Goal: Transaction & Acquisition: Subscribe to service/newsletter

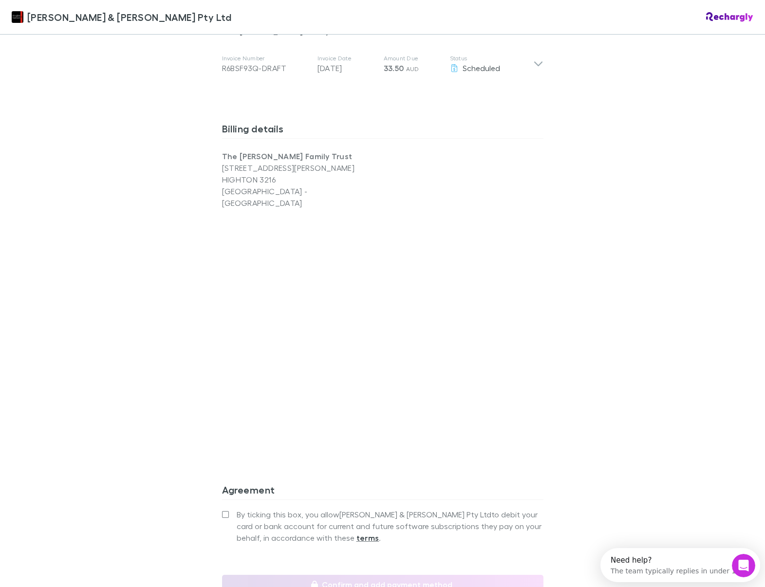
scroll to position [672, 0]
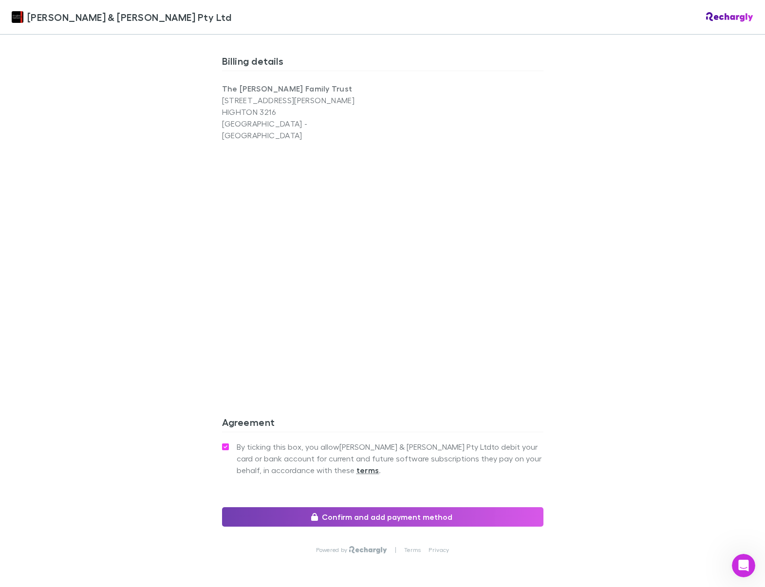
click at [255, 507] on button "Confirm and add payment method" at bounding box center [382, 516] width 321 height 19
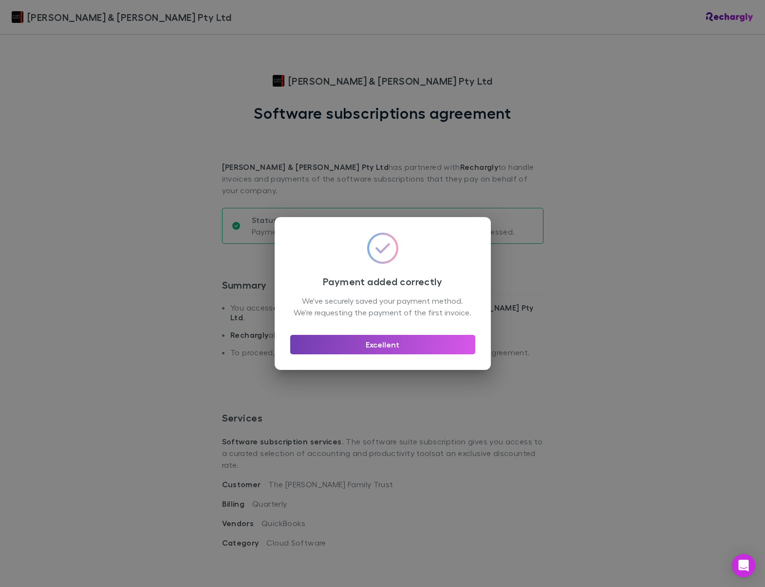
click at [317, 353] on button "Excellent" at bounding box center [382, 344] width 185 height 19
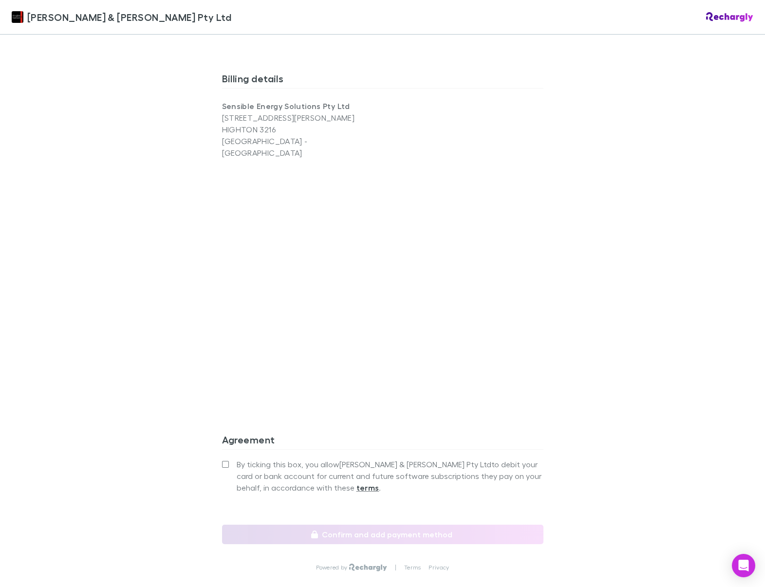
scroll to position [672, 0]
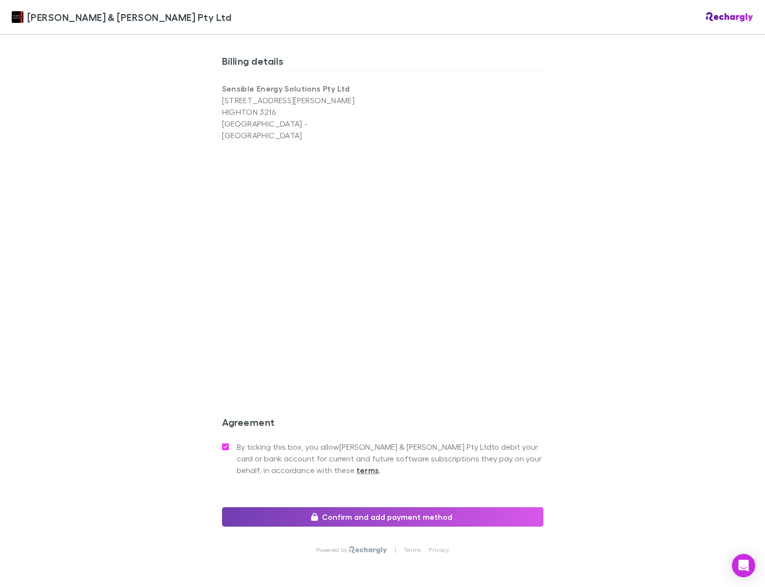
click at [292, 507] on button "Confirm and add payment method" at bounding box center [382, 516] width 321 height 19
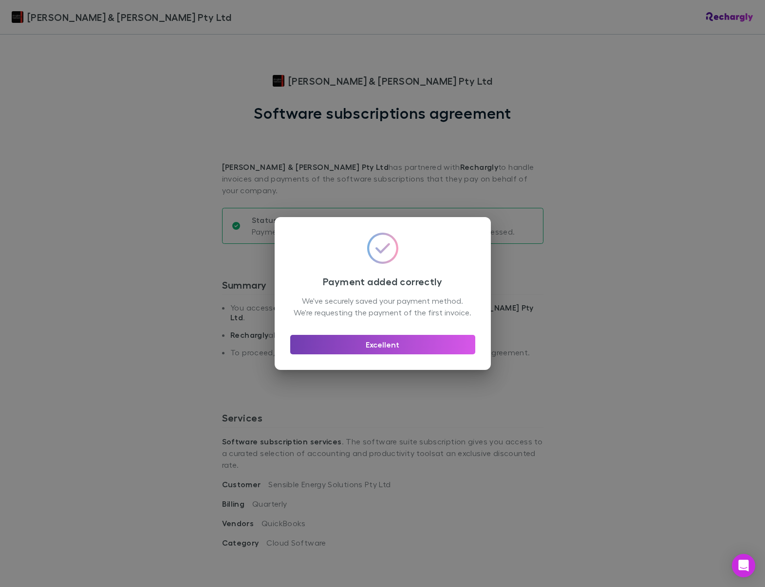
click at [329, 344] on button "Excellent" at bounding box center [382, 344] width 185 height 19
